Goal: Task Accomplishment & Management: Complete application form

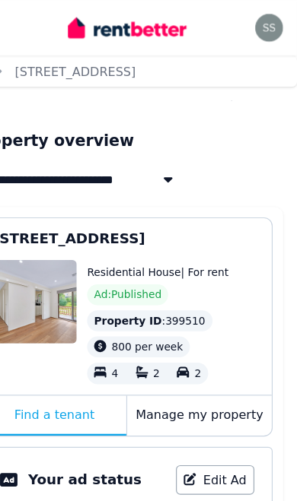
click at [123, 218] on span "[STREET_ADDRESS]" at bounding box center [97, 209] width 133 height 18
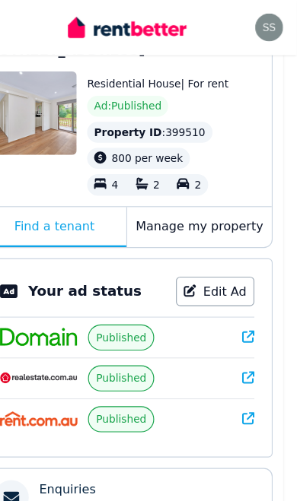
scroll to position [165, 0]
click at [121, 294] on span "Published" at bounding box center [143, 295] width 44 height 12
click at [121, 296] on span "Published" at bounding box center [143, 295] width 44 height 12
click at [121, 291] on span "Published" at bounding box center [143, 295] width 44 height 12
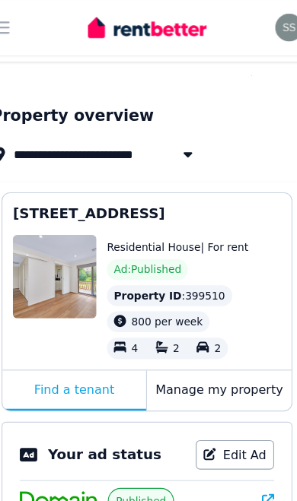
scroll to position [0, 0]
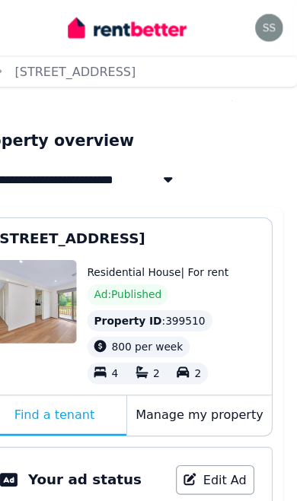
click at [183, 363] on div "Manage my property" at bounding box center [211, 363] width 126 height 35
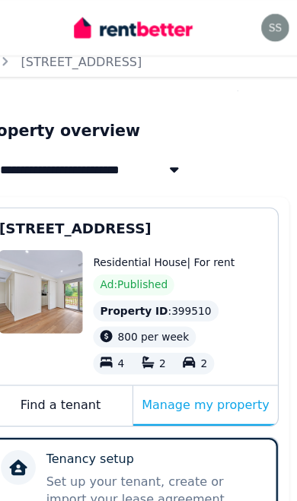
scroll to position [8, 0]
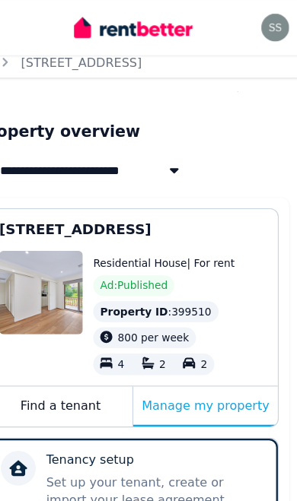
click at [126, 249] on span "Ad: Published" at bounding box center [148, 250] width 59 height 12
click at [126, 208] on span "[STREET_ADDRESS]" at bounding box center [97, 201] width 133 height 18
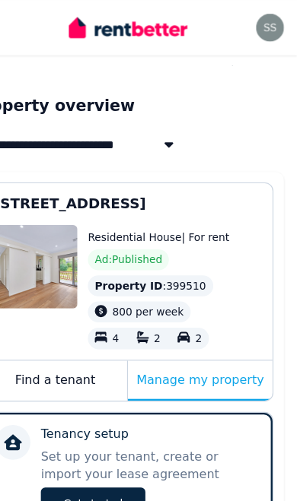
scroll to position [0, 0]
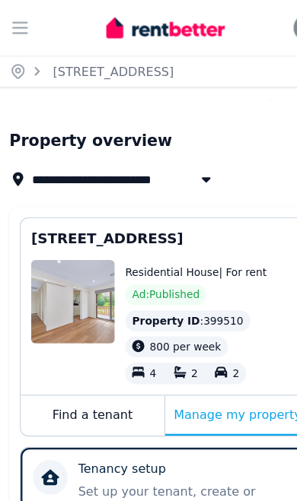
click at [105, 66] on link "[STREET_ADDRESS]" at bounding box center [103, 62] width 106 height 12
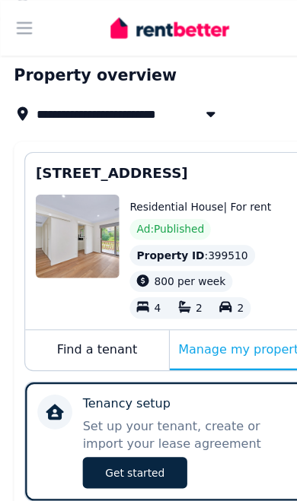
scroll to position [57, 0]
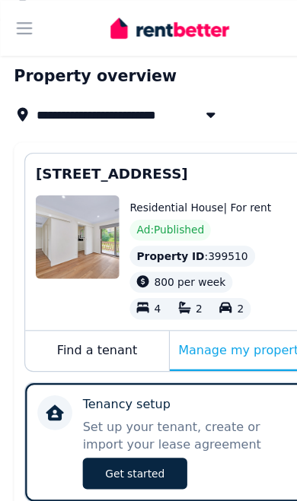
click at [97, 302] on div "Find a tenant" at bounding box center [85, 306] width 126 height 35
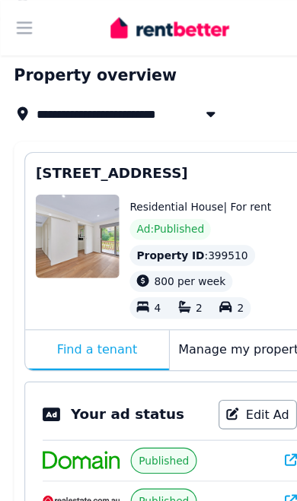
click at [157, 201] on span "Ad: Published" at bounding box center [148, 201] width 59 height 12
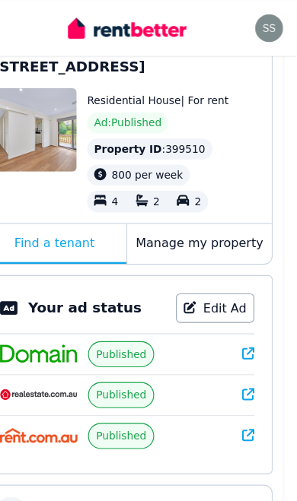
scroll to position [153, 0]
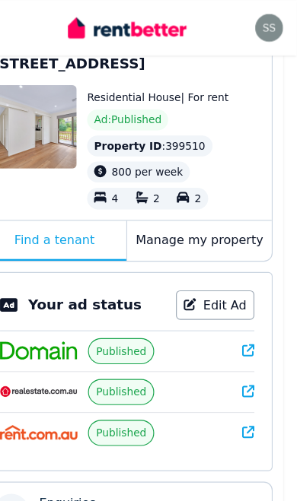
click at [198, 273] on link "Edit Ad" at bounding box center [225, 267] width 68 height 26
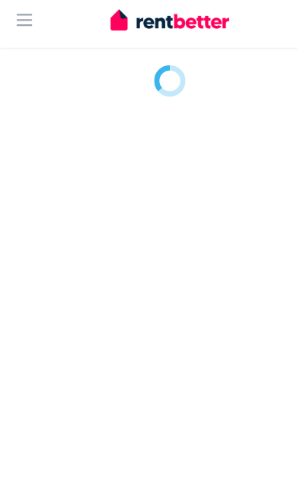
select select "***"
select select "**********"
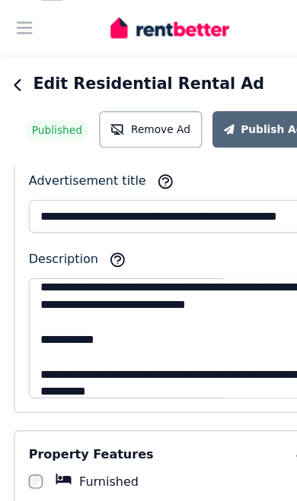
scroll to position [637, 0]
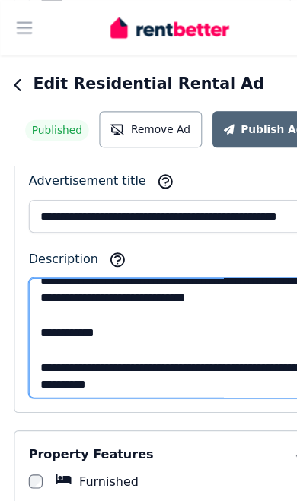
click at [237, 285] on textarea "Description" at bounding box center [148, 295] width 246 height 105
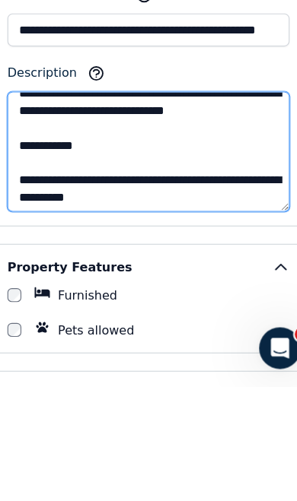
click at [223, 243] on textarea "Description" at bounding box center [148, 295] width 246 height 105
click at [74, 243] on textarea "Description" at bounding box center [148, 295] width 246 height 105
click at [94, 243] on textarea "Description" at bounding box center [148, 295] width 246 height 105
click at [139, 243] on textarea "Description" at bounding box center [148, 295] width 246 height 105
click at [193, 243] on textarea "Description" at bounding box center [148, 295] width 246 height 105
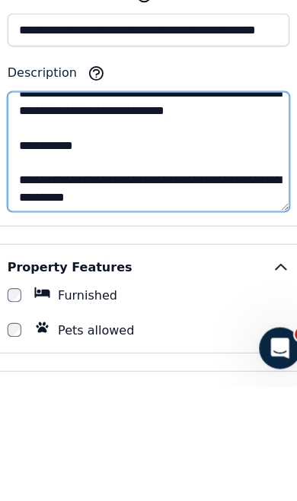
click at [176, 243] on textarea "Description" at bounding box center [148, 295] width 246 height 105
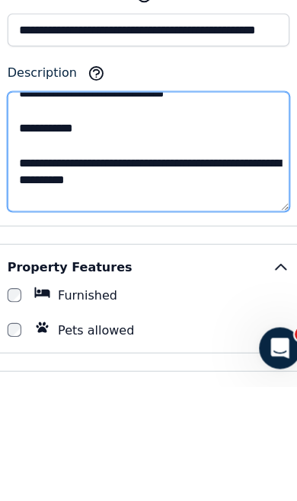
click at [148, 243] on textarea "Description" at bounding box center [148, 295] width 246 height 105
click at [211, 243] on textarea "Description" at bounding box center [148, 295] width 246 height 105
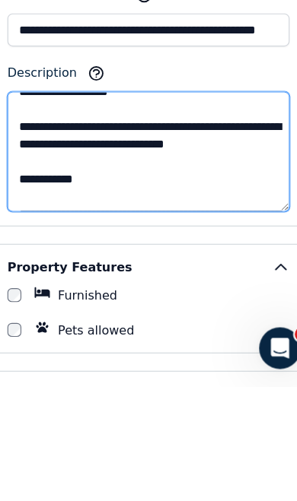
scroll to position [593, 0]
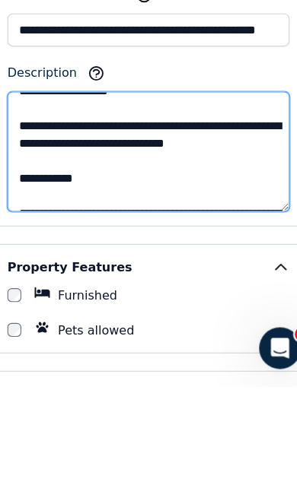
click at [241, 243] on textarea "Description" at bounding box center [148, 295] width 246 height 105
click at [29, 243] on textarea "Description" at bounding box center [148, 295] width 246 height 105
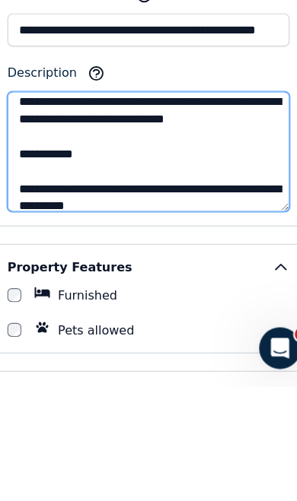
click at [211, 243] on textarea "Description" at bounding box center [148, 295] width 246 height 105
click at [200, 243] on textarea "Description" at bounding box center [148, 295] width 246 height 105
click at [67, 243] on textarea "Description" at bounding box center [148, 295] width 246 height 105
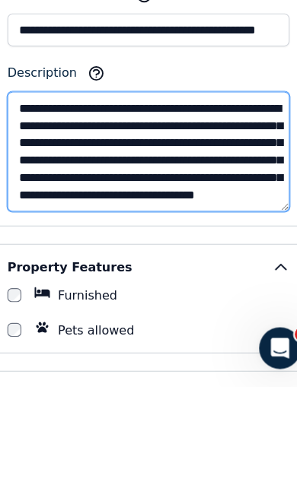
scroll to position [1187, 0]
click at [167, 243] on textarea "Description" at bounding box center [148, 295] width 246 height 105
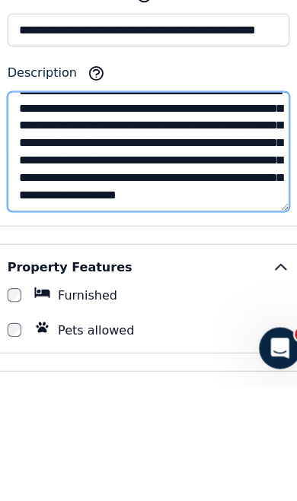
click at [46, 243] on textarea "Description" at bounding box center [148, 295] width 246 height 105
click at [156, 243] on textarea "Description" at bounding box center [148, 295] width 246 height 105
click at [67, 243] on textarea "Description" at bounding box center [148, 295] width 246 height 105
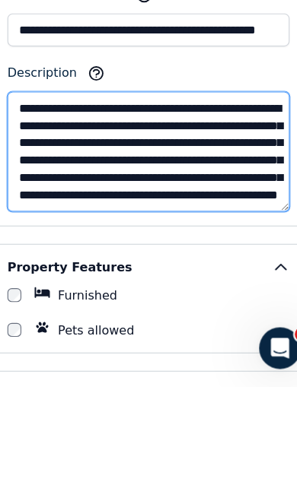
scroll to position [1202, 0]
click at [65, 243] on textarea "Description" at bounding box center [148, 295] width 246 height 105
click at [25, 243] on textarea "Description" at bounding box center [148, 295] width 246 height 105
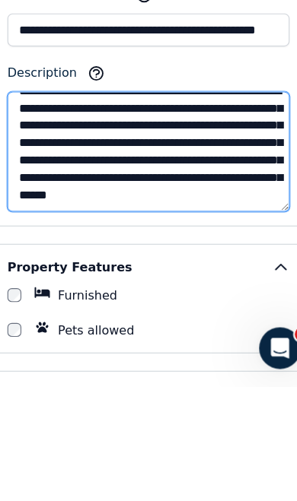
click at [62, 243] on textarea "Description" at bounding box center [148, 295] width 246 height 105
click at [72, 243] on textarea "Description" at bounding box center [148, 295] width 246 height 105
click at [208, 243] on textarea "Description" at bounding box center [148, 295] width 246 height 105
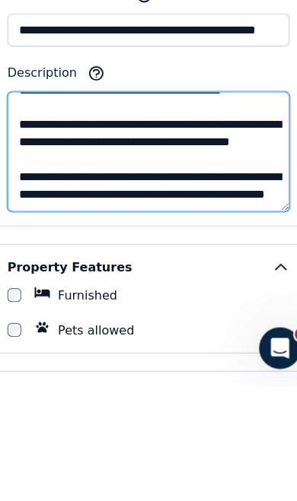
scroll to position [219, 0]
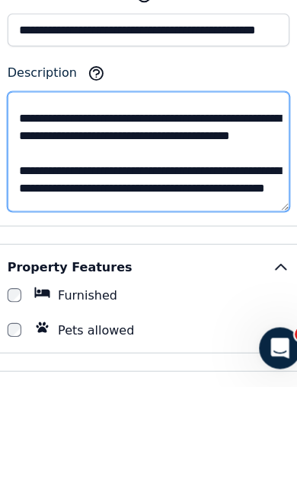
click at [126, 243] on textarea "Description" at bounding box center [148, 295] width 246 height 105
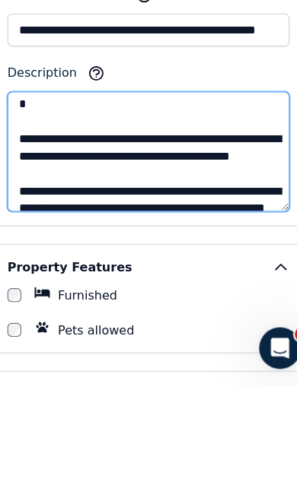
scroll to position [246, 0]
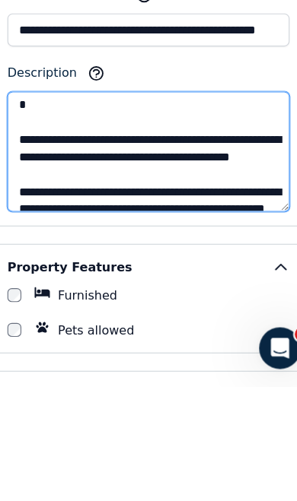
click at [184, 243] on textarea "Description" at bounding box center [148, 295] width 246 height 105
click at [243, 243] on textarea "Description" at bounding box center [148, 295] width 246 height 105
click at [240, 243] on textarea "Description" at bounding box center [148, 295] width 246 height 105
click at [232, 243] on textarea "Description" at bounding box center [148, 295] width 246 height 105
click at [56, 243] on textarea "Description" at bounding box center [148, 295] width 246 height 105
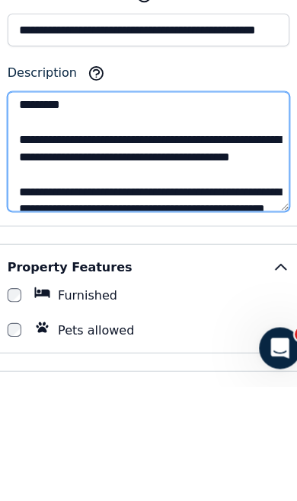
click at [132, 243] on textarea "Description" at bounding box center [148, 295] width 246 height 105
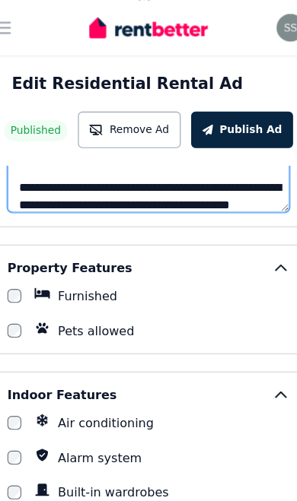
scroll to position [205, 0]
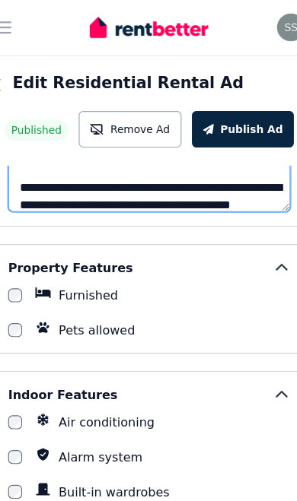
click at [181, 161] on textarea "Description" at bounding box center [148, 133] width 246 height 105
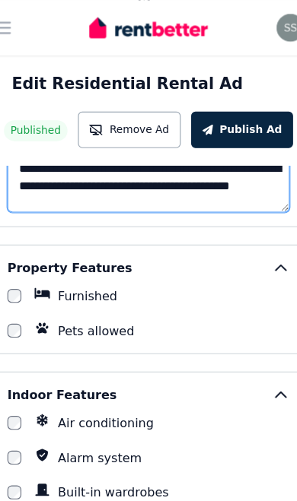
scroll to position [225, 0]
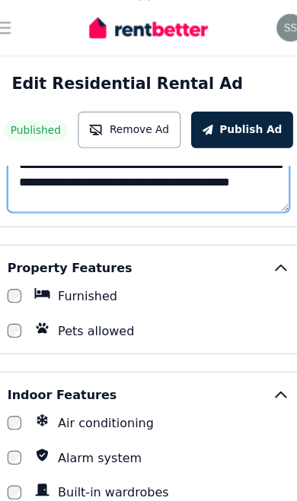
click at [186, 161] on textarea "Description" at bounding box center [148, 133] width 246 height 105
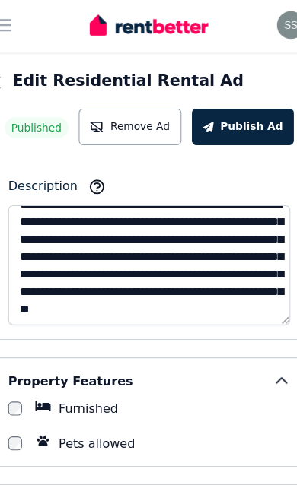
scroll to position [1198, 0]
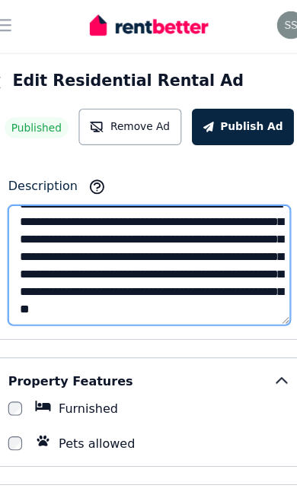
click at [170, 214] on textarea "Description" at bounding box center [148, 234] width 246 height 105
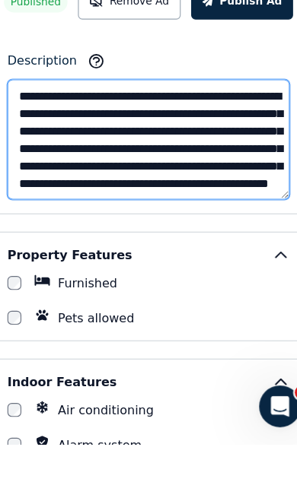
click at [90, 182] on textarea "Description" at bounding box center [148, 234] width 246 height 105
type textarea "**********"
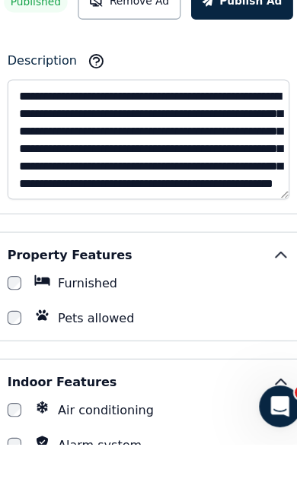
scroll to position [1678, 0]
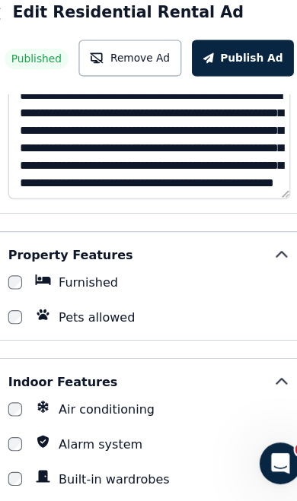
click at [215, 97] on button "Publish Ad" at bounding box center [231, 113] width 90 height 32
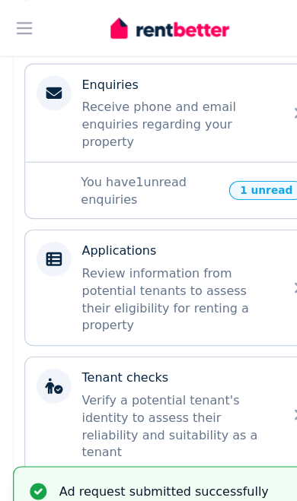
scroll to position [549, 0]
